Goal: Information Seeking & Learning: Check status

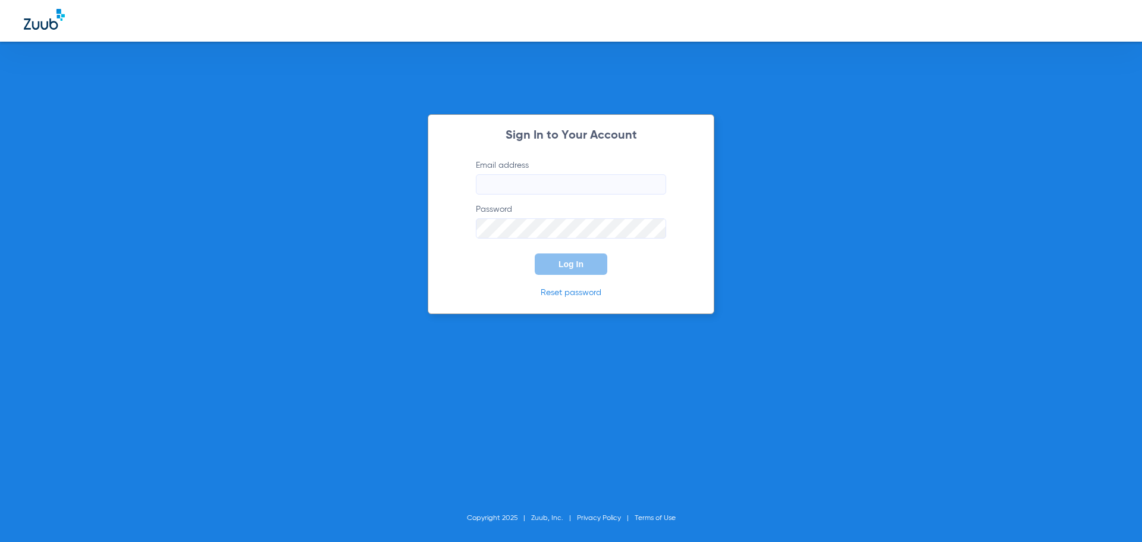
click at [544, 183] on input "Email address" at bounding box center [571, 184] width 190 height 20
type input "[EMAIL_ADDRESS][DOMAIN_NAME]"
click at [584, 261] on button "Log In" at bounding box center [571, 263] width 73 height 21
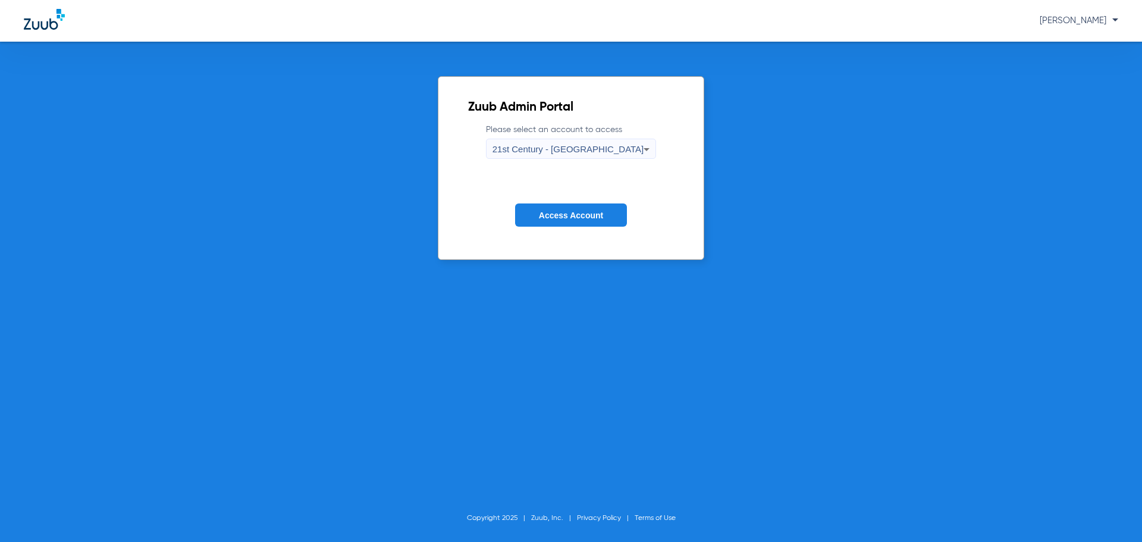
click at [610, 144] on span "21st Century - [GEOGRAPHIC_DATA]" at bounding box center [568, 149] width 152 height 10
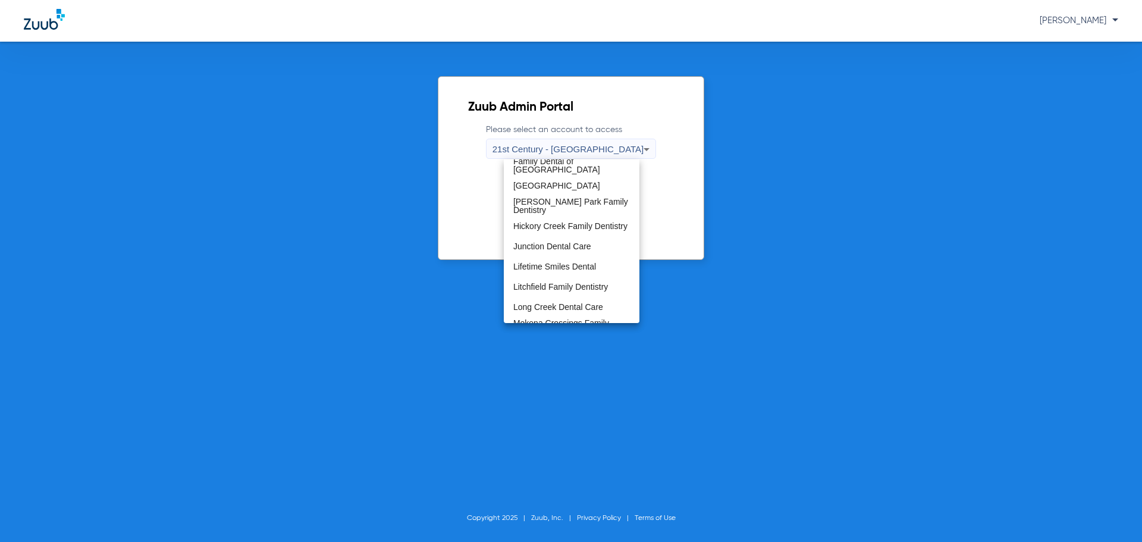
scroll to position [357, 0]
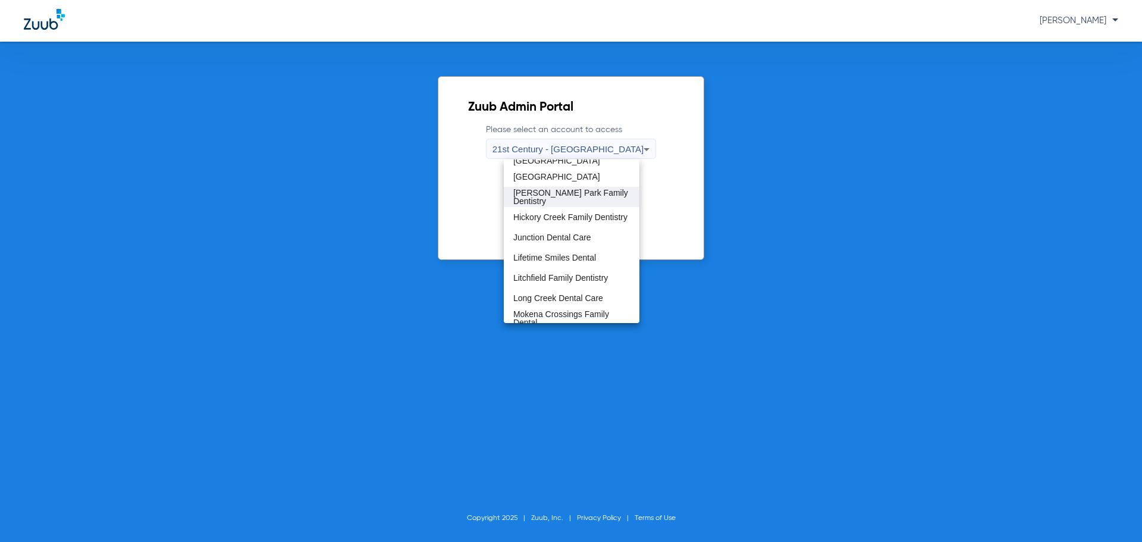
click at [589, 200] on span "[PERSON_NAME] Park Family Dentistry" at bounding box center [571, 197] width 117 height 17
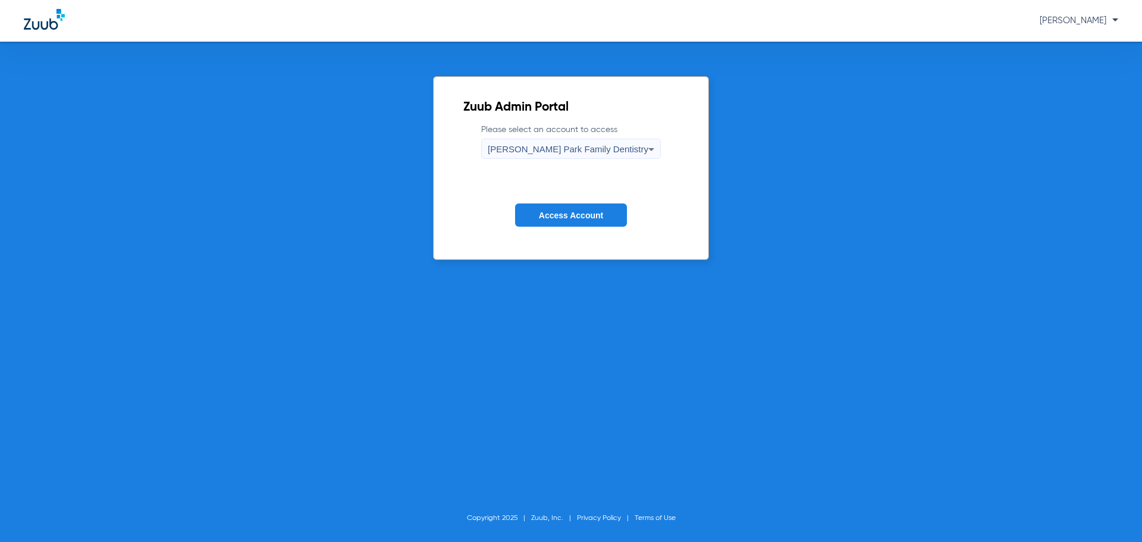
click at [585, 220] on button "Access Account" at bounding box center [571, 214] width 112 height 23
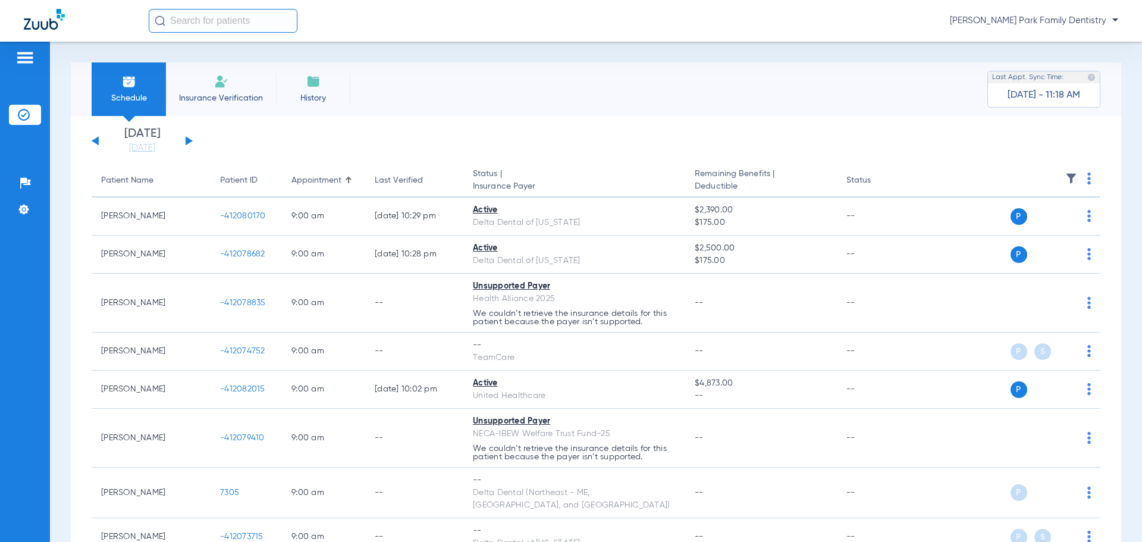
click at [221, 17] on input "text" at bounding box center [223, 21] width 149 height 24
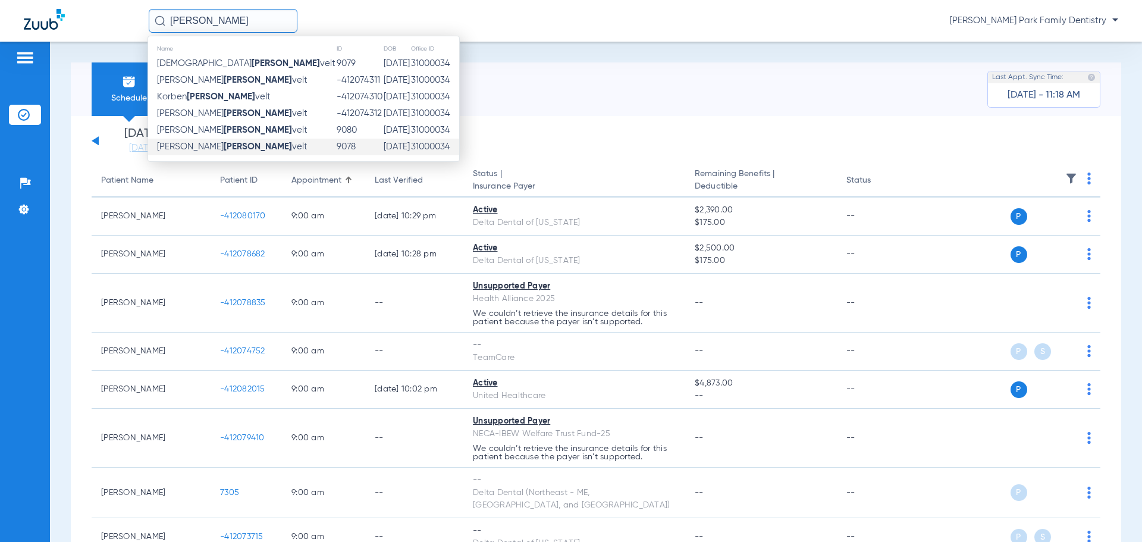
type input "[PERSON_NAME]"
click at [224, 148] on strong "[PERSON_NAME]" at bounding box center [258, 146] width 68 height 9
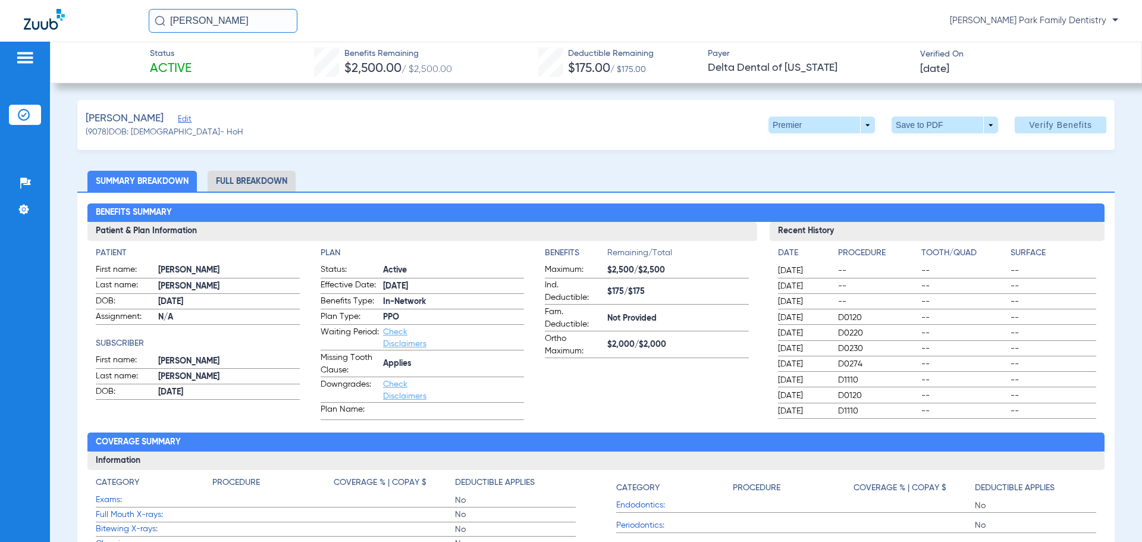
click at [231, 20] on input "[PERSON_NAME]" at bounding box center [223, 21] width 149 height 24
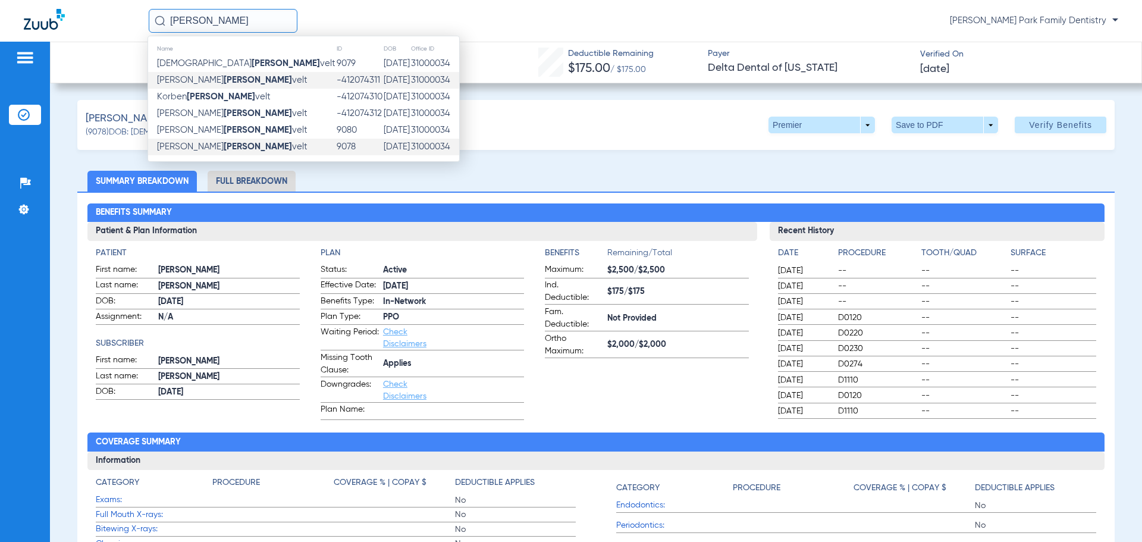
click at [221, 79] on span "[PERSON_NAME] velt" at bounding box center [232, 80] width 150 height 9
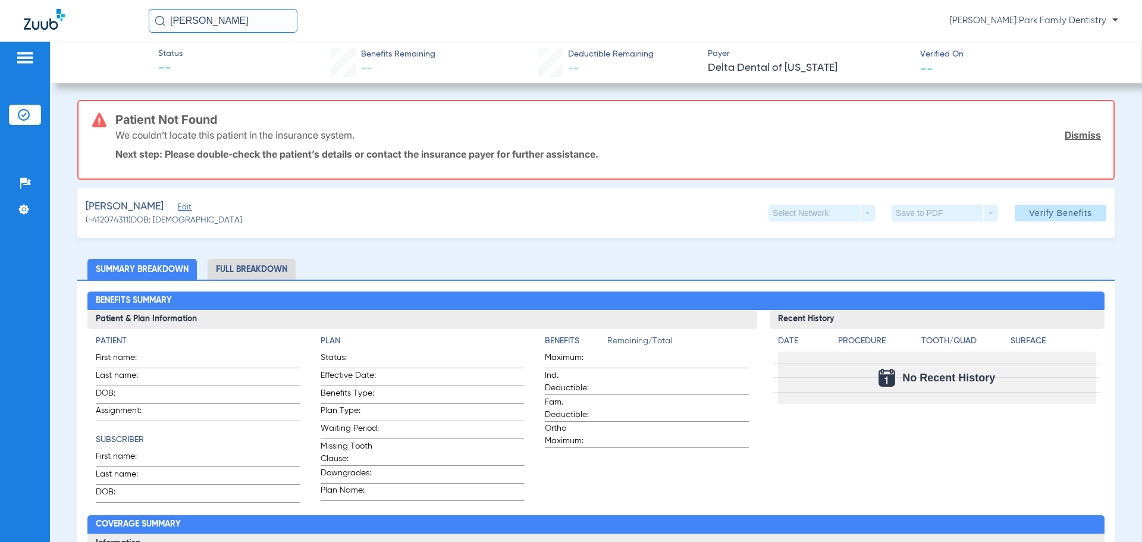
click at [247, 265] on li "Full Breakdown" at bounding box center [252, 269] width 88 height 21
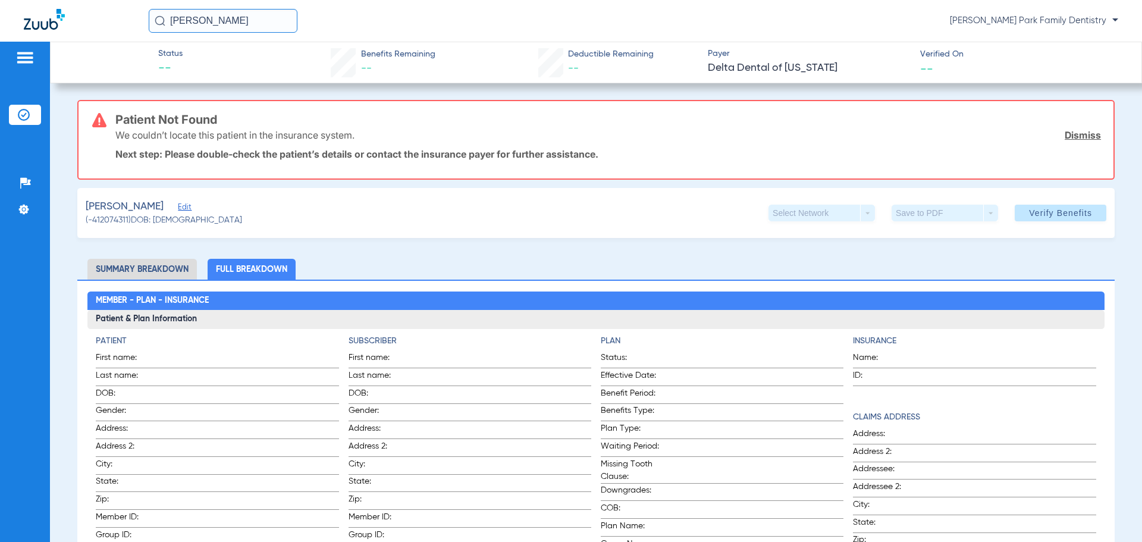
click at [154, 269] on li "Summary Breakdown" at bounding box center [141, 269] width 109 height 21
